Goal: Use online tool/utility

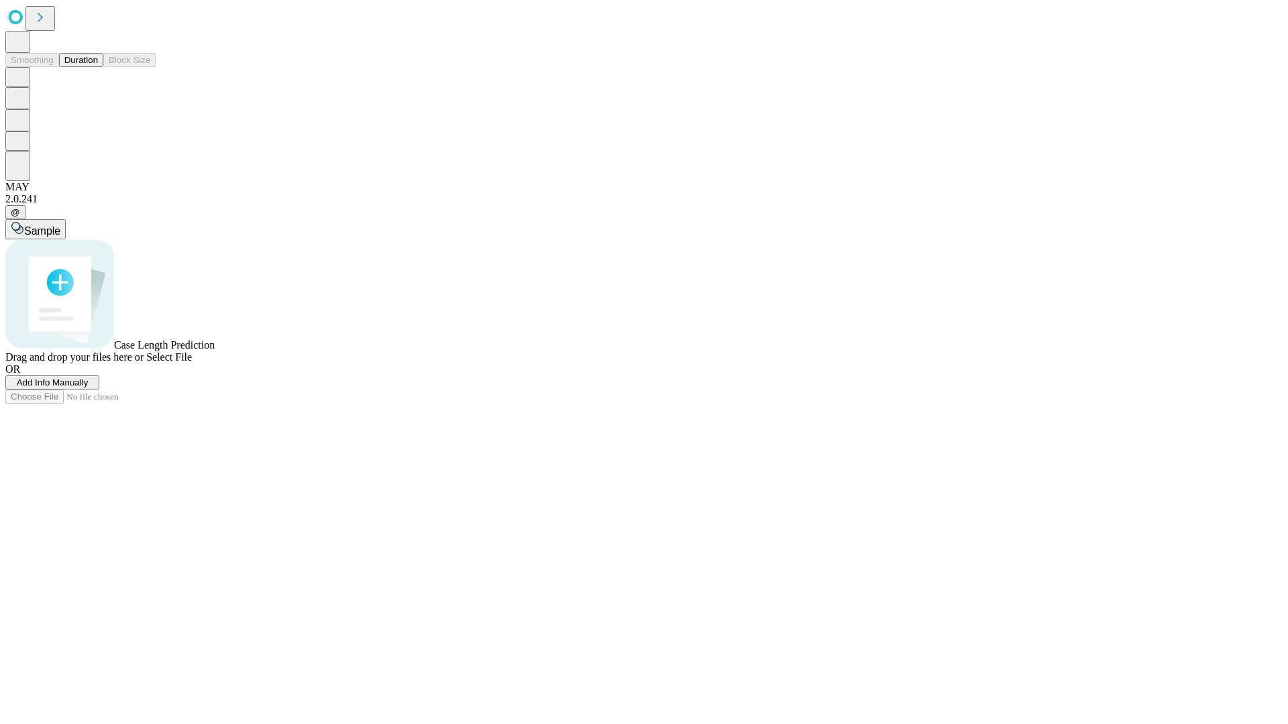
click at [98, 67] on button "Duration" at bounding box center [81, 60] width 44 height 14
click at [192, 363] on span "Select File" at bounding box center [169, 356] width 46 height 11
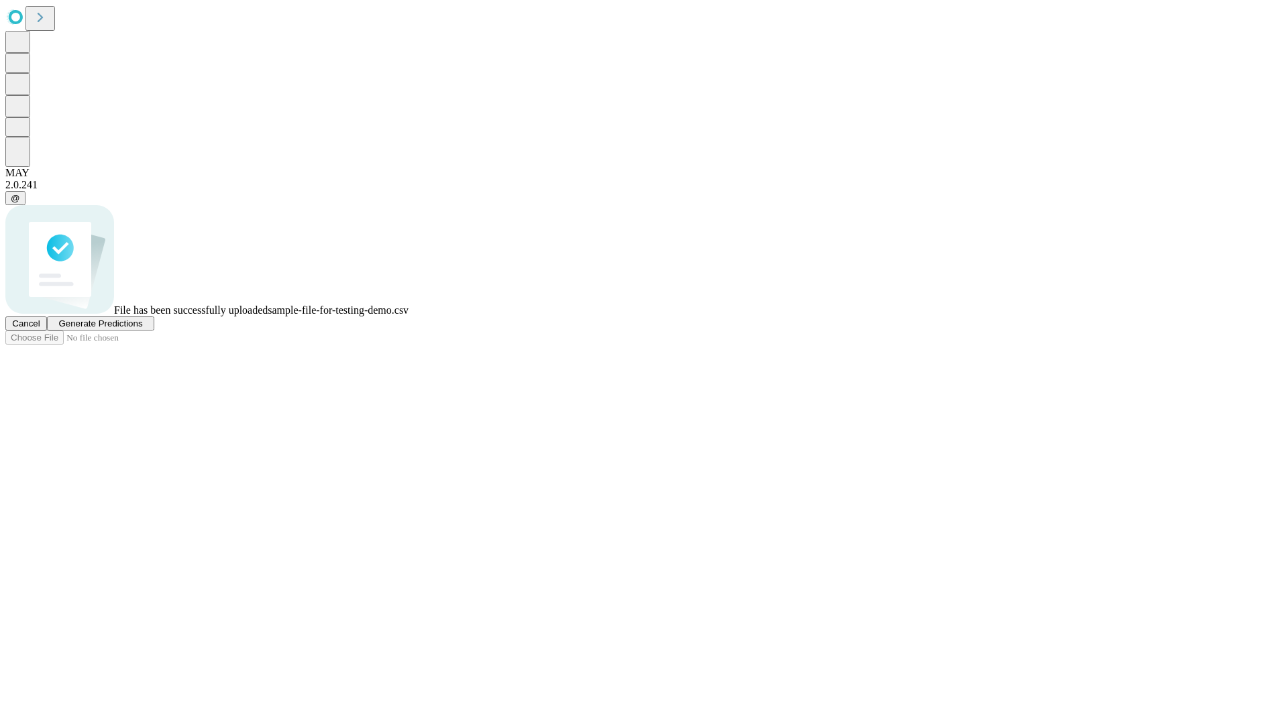
click at [142, 329] on span "Generate Predictions" at bounding box center [100, 324] width 84 height 10
